Goal: Connect with others: Participate in discussion

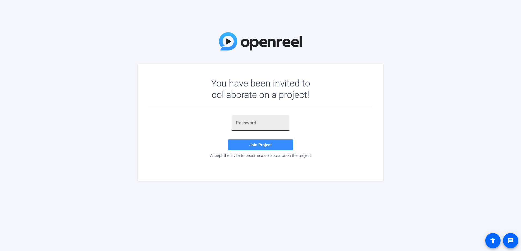
click at [251, 120] on input "text" at bounding box center [260, 123] width 49 height 7
paste input "tEK,^f"
type input "tEK,^f"
click at [273, 145] on span at bounding box center [260, 144] width 65 height 13
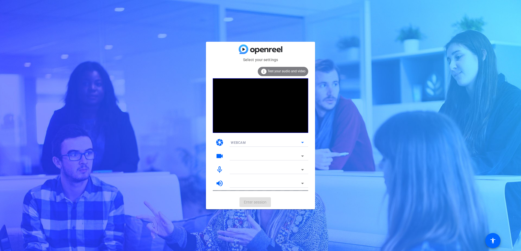
click at [237, 141] on span "WEBCAM" at bounding box center [238, 143] width 15 height 4
click at [241, 149] on mat-option "WEBCAM" at bounding box center [267, 153] width 82 height 9
click at [244, 155] on div at bounding box center [266, 156] width 70 height 7
click at [302, 154] on icon at bounding box center [302, 156] width 7 height 7
click at [266, 153] on div at bounding box center [266, 156] width 70 height 7
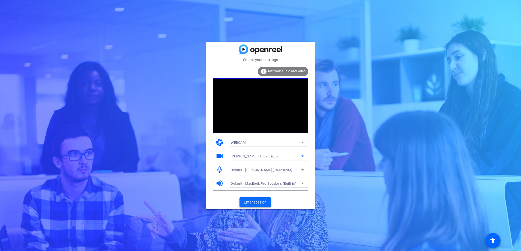
click at [260, 201] on span "Enter session" at bounding box center [255, 202] width 23 height 6
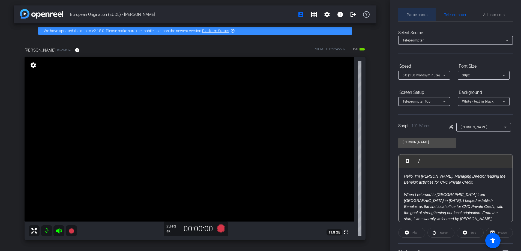
click at [420, 18] on span "Participants" at bounding box center [416, 14] width 21 height 13
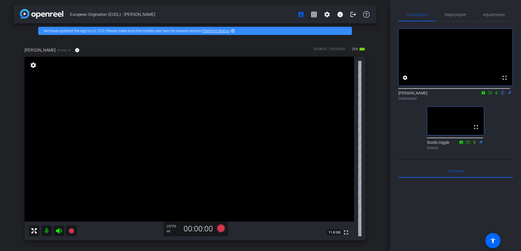
click at [494, 95] on icon at bounding box center [496, 93] width 4 height 4
